Goal: Task Accomplishment & Management: Use online tool/utility

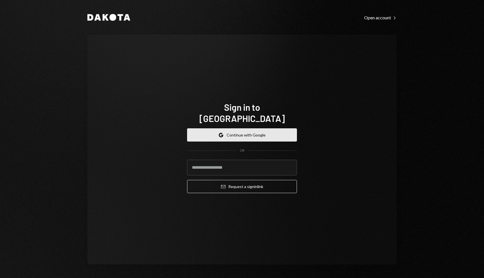
click at [283, 128] on button "Google Continue with Google" at bounding box center [242, 134] width 110 height 13
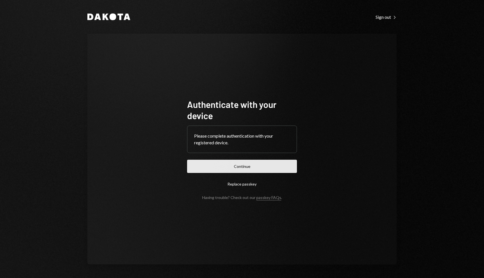
click at [274, 171] on button "Continue" at bounding box center [242, 166] width 110 height 13
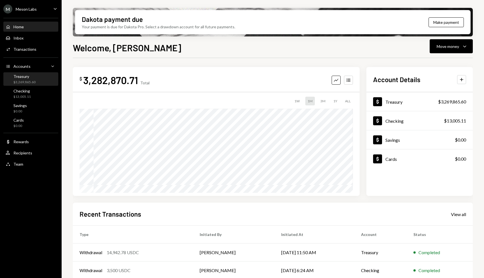
click at [36, 80] on div "Treasury $3,269,865.60" at bounding box center [31, 79] width 50 height 11
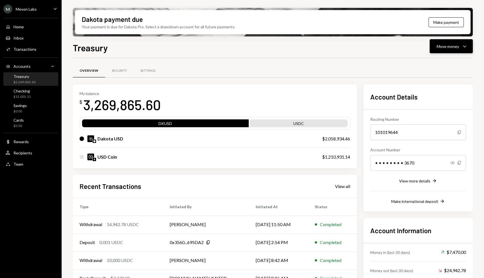
click at [431, 44] on button "Move money Caret Down" at bounding box center [451, 46] width 43 height 14
click at [433, 88] on div "Deposit" at bounding box center [446, 88] width 41 height 6
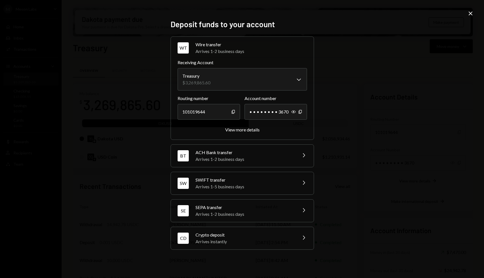
click at [252, 244] on div "Arrives instantly" at bounding box center [245, 241] width 98 height 7
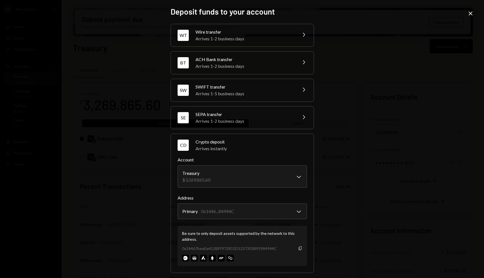
click at [299, 249] on icon "button" at bounding box center [300, 248] width 3 height 4
click at [365, 186] on div "**********" at bounding box center [242, 139] width 484 height 278
